Goal: Task Accomplishment & Management: Use online tool/utility

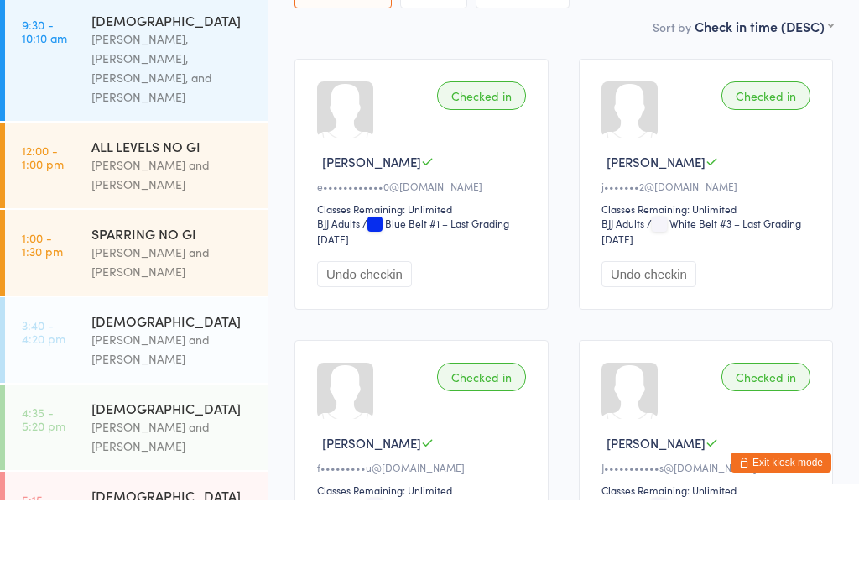
scroll to position [201, 0]
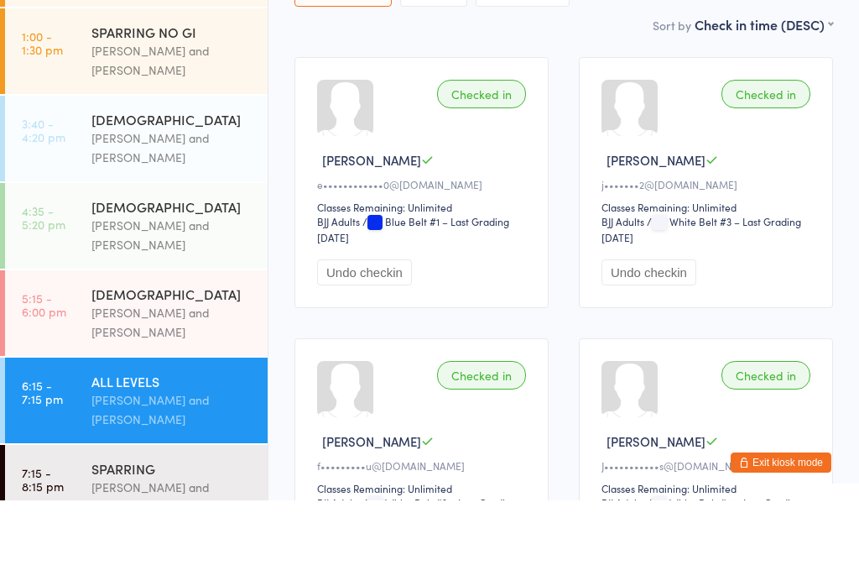
type input "Paulo"
click at [494, 55] on div "P••••••••••••o@[DOMAIN_NAME]" at bounding box center [485, 59] width 289 height 13
click at [682, 27] on input "search" at bounding box center [564, 17] width 539 height 39
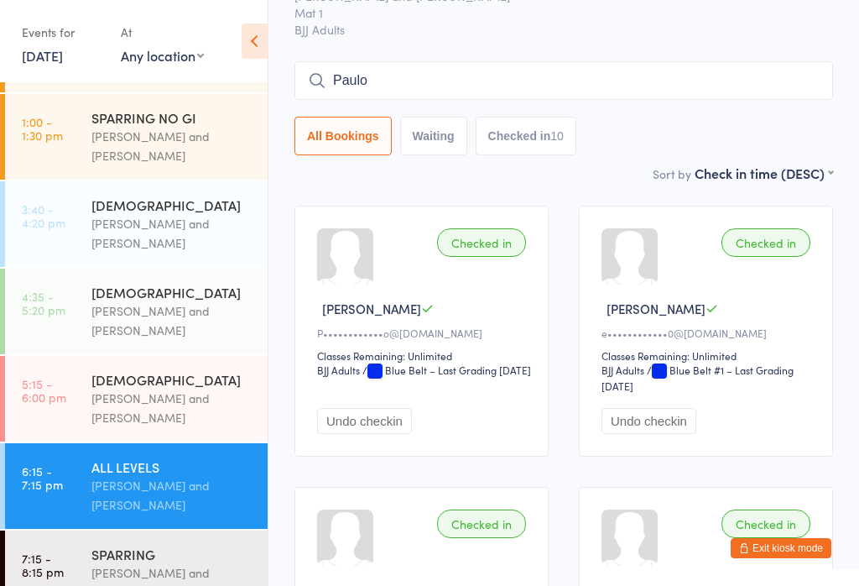
scroll to position [0, 0]
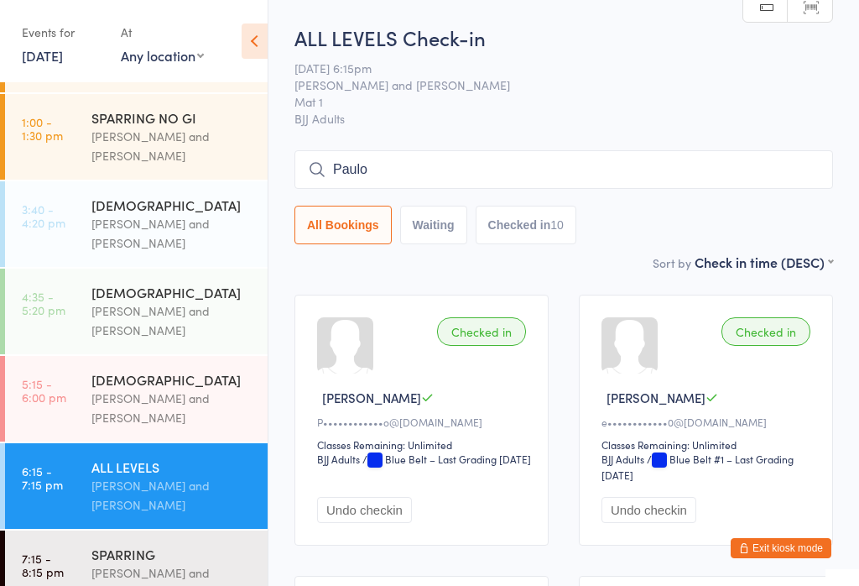
click at [385, 168] on input "Paulo" at bounding box center [564, 169] width 539 height 39
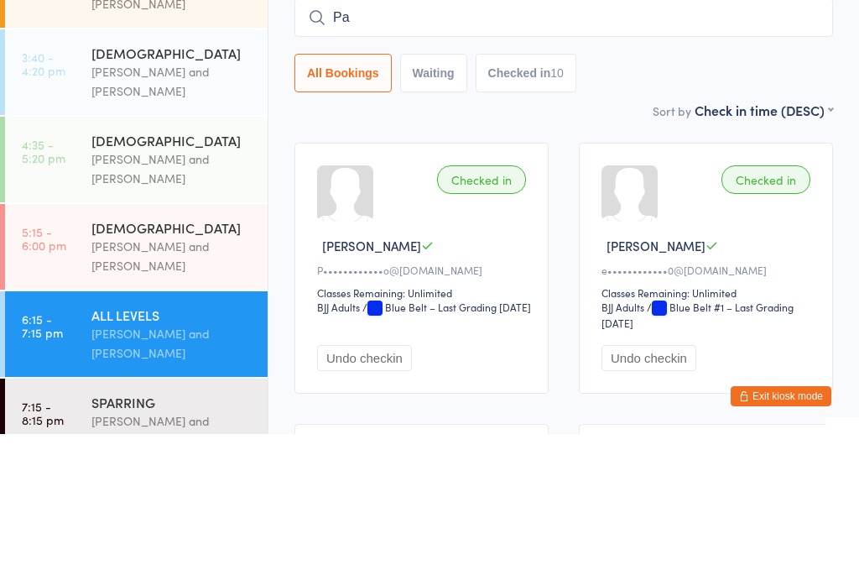
type input "P"
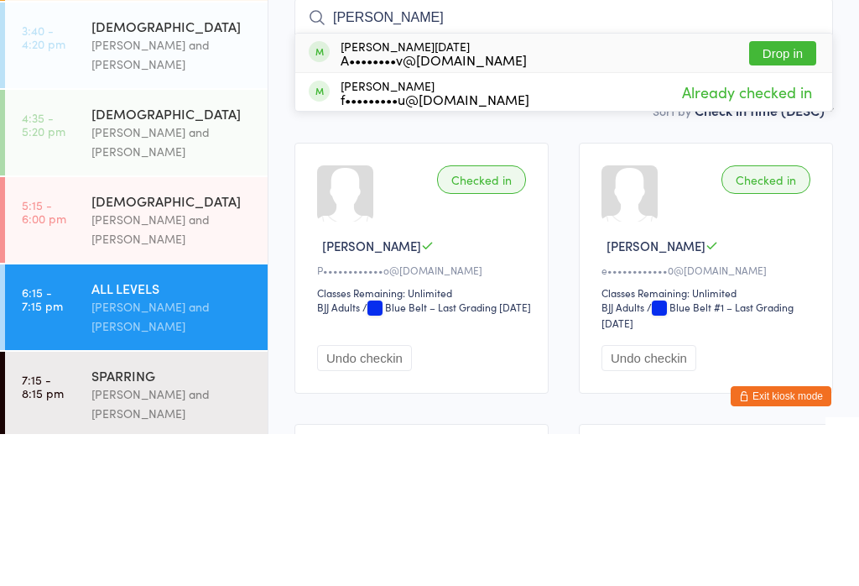
scroll to position [227, 0]
type input "[PERSON_NAME]"
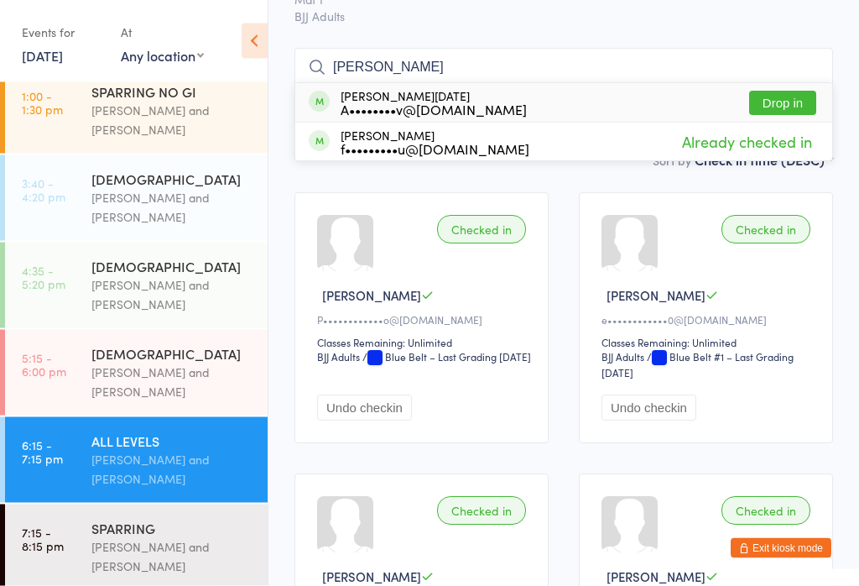
scroll to position [0, 0]
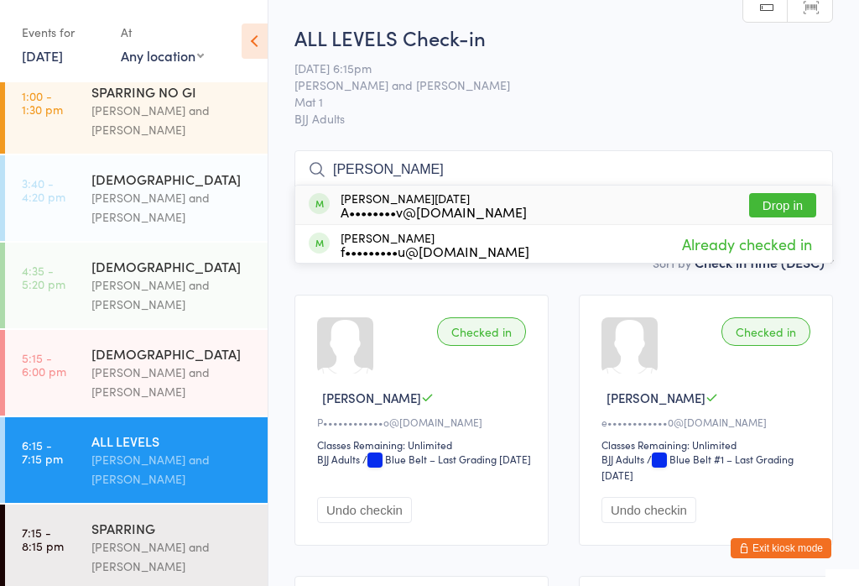
click at [392, 202] on div "[PERSON_NAME][DATE] A••••••••v@[DOMAIN_NAME]" at bounding box center [434, 204] width 186 height 27
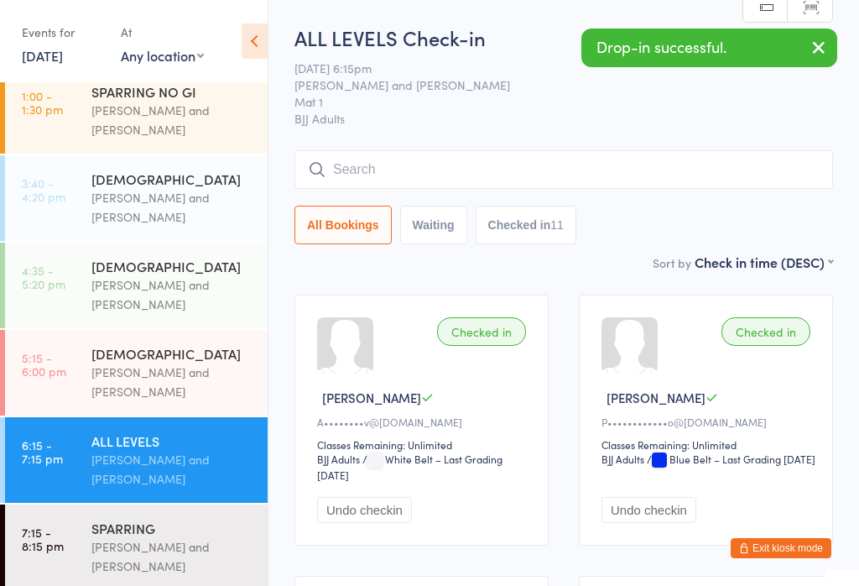
scroll to position [201, 0]
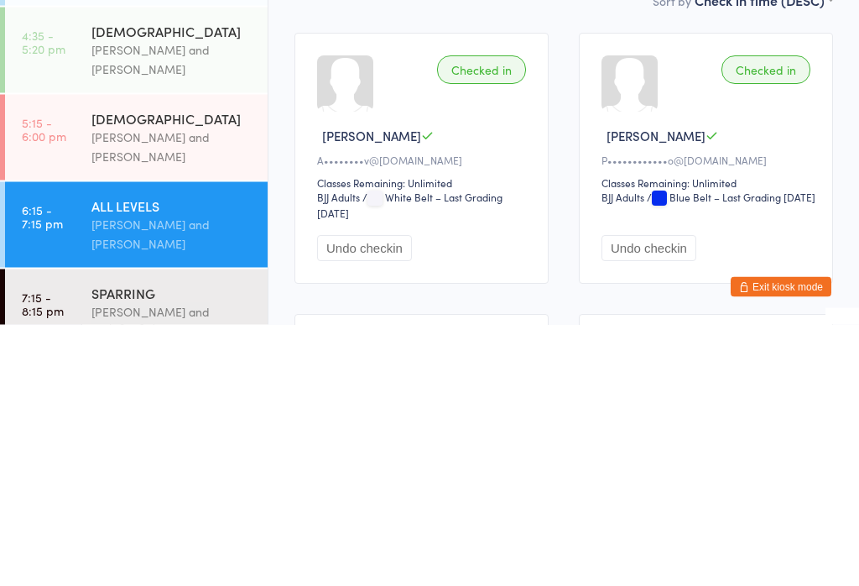
click at [438, 295] on div "Checked in [PERSON_NAME] L A••••••••v@[DOMAIN_NAME] Classes Remaining: Unlimite…" at bounding box center [422, 420] width 254 height 251
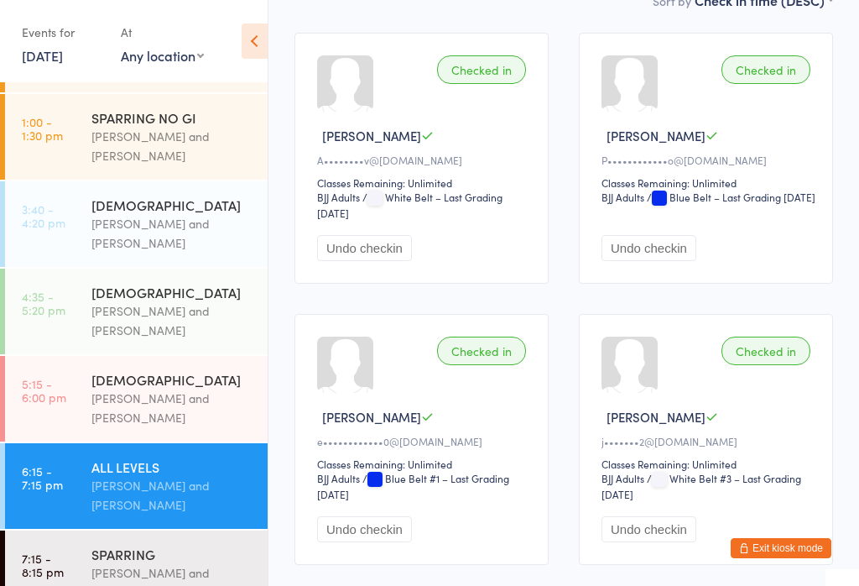
click at [340, 100] on div at bounding box center [345, 83] width 56 height 56
click at [340, 144] on span "[PERSON_NAME]" at bounding box center [371, 136] width 99 height 18
click at [448, 214] on div "BJJ Adults BJJ Adults / White Belt – Last Grading [DATE]" at bounding box center [424, 205] width 214 height 30
